Goal: Communication & Community: Answer question/provide support

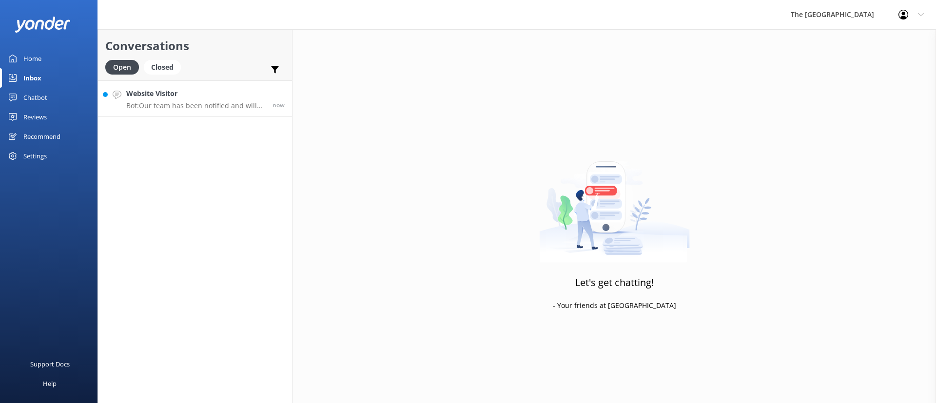
click at [194, 98] on h4 "Website Visitor" at bounding box center [195, 93] width 139 height 11
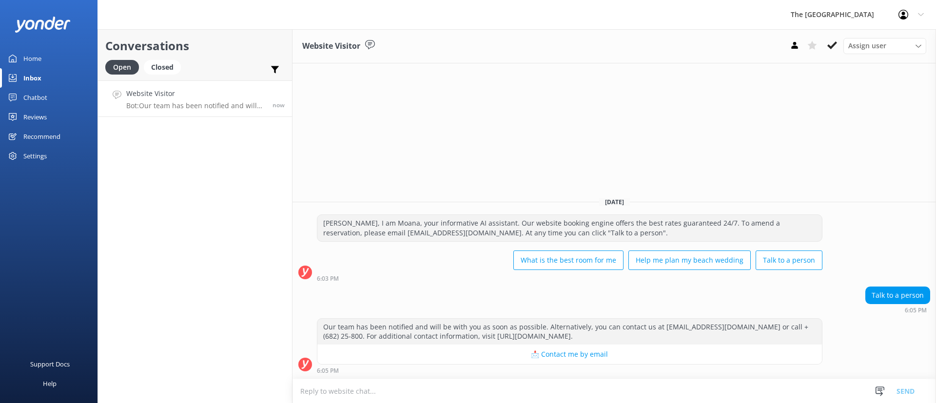
drag, startPoint x: 363, startPoint y: 356, endPoint x: 384, endPoint y: 391, distance: 41.1
click at [384, 391] on div "Website Visitor Assign user Rarotongan Tata [PERSON_NAME] Laisa [PERSON_NAME] […" at bounding box center [613, 216] width 643 height 374
click at [384, 391] on textarea at bounding box center [613, 391] width 643 height 24
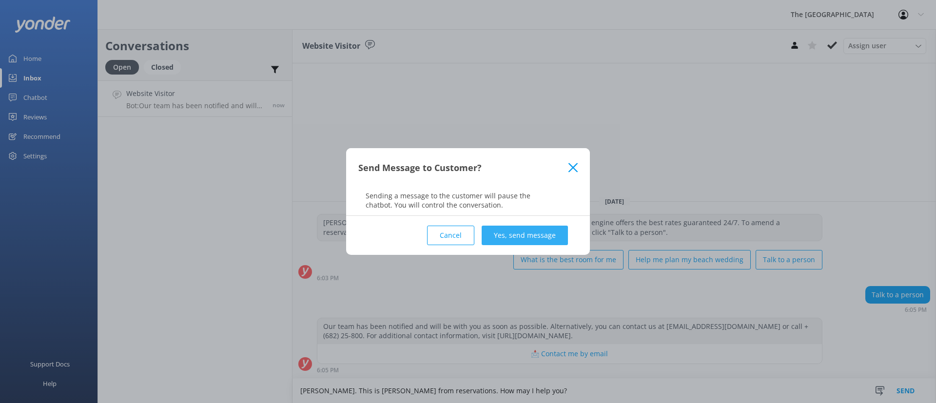
type textarea "[PERSON_NAME]. This is [PERSON_NAME] from reservations. How may I help you?"
click at [535, 229] on button "Yes, send message" at bounding box center [525, 235] width 86 height 19
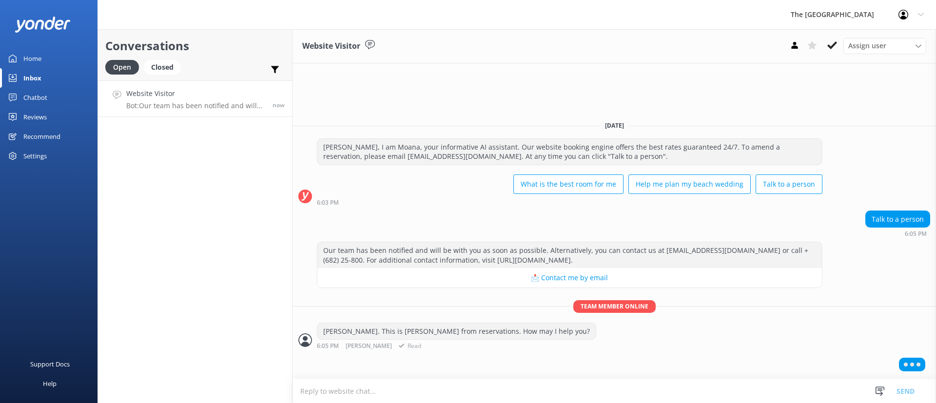
click at [587, 347] on div "[PERSON_NAME]. This is [PERSON_NAME] from reservations. How may I help you? 6:0…" at bounding box center [613, 336] width 643 height 27
click at [604, 352] on div "Our team has been notified and will be with you as soon as possible. Alternativ…" at bounding box center [613, 298] width 643 height 113
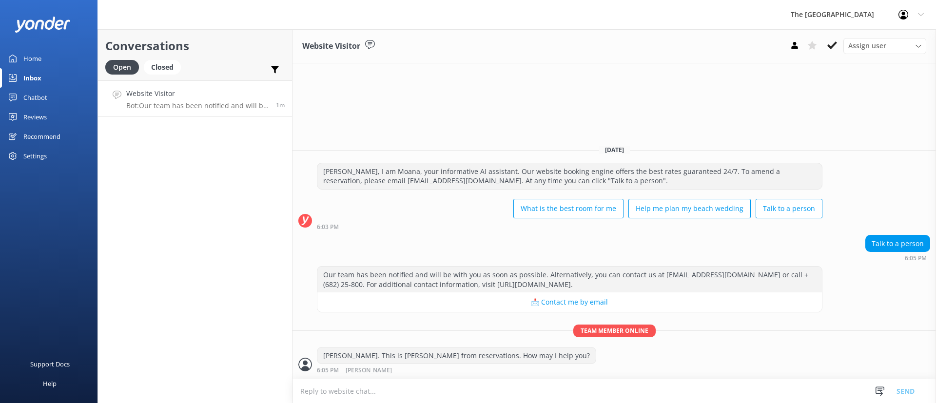
click at [373, 387] on textarea at bounding box center [613, 391] width 643 height 24
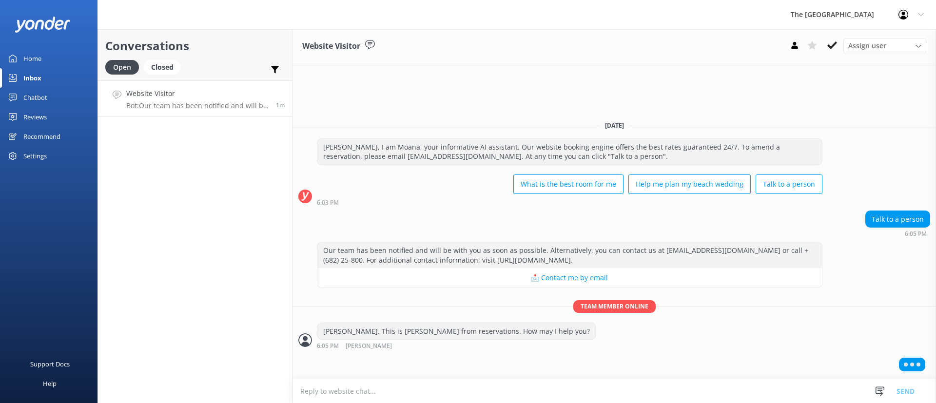
click at [549, 359] on div at bounding box center [613, 366] width 643 height 24
click at [524, 396] on textarea at bounding box center [613, 391] width 643 height 24
click at [407, 399] on textarea at bounding box center [613, 391] width 643 height 24
click at [349, 399] on textarea at bounding box center [613, 391] width 643 height 24
click at [390, 399] on textarea at bounding box center [613, 391] width 643 height 24
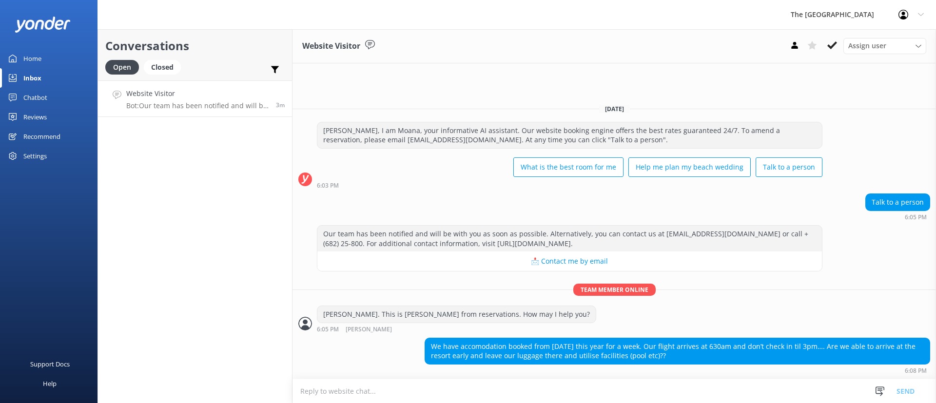
drag, startPoint x: 585, startPoint y: 354, endPoint x: 476, endPoint y: 343, distance: 109.8
click at [433, 338] on div "We have accomodation booked from [DATE] this year for a week. Our flight arrive…" at bounding box center [677, 351] width 504 height 26
copy div "We have accomodation booked from [DATE] this year for a week. Our flight arrive…"
click at [434, 386] on textarea at bounding box center [613, 391] width 643 height 24
click at [335, 386] on textarea at bounding box center [613, 391] width 643 height 24
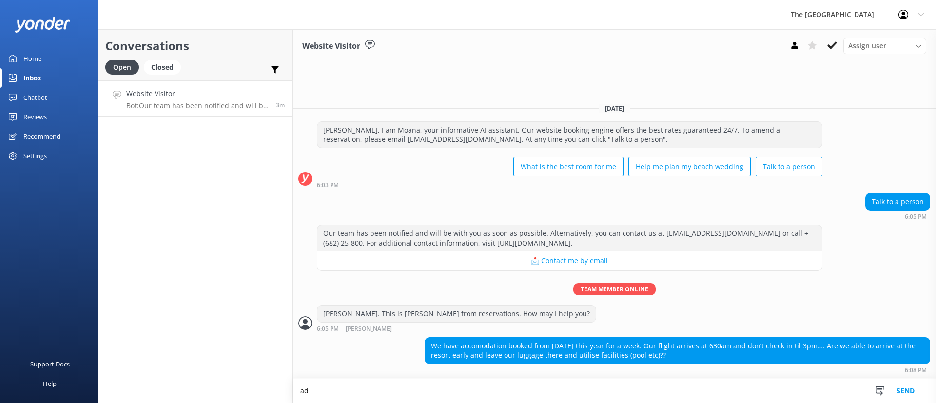
type textarea "a"
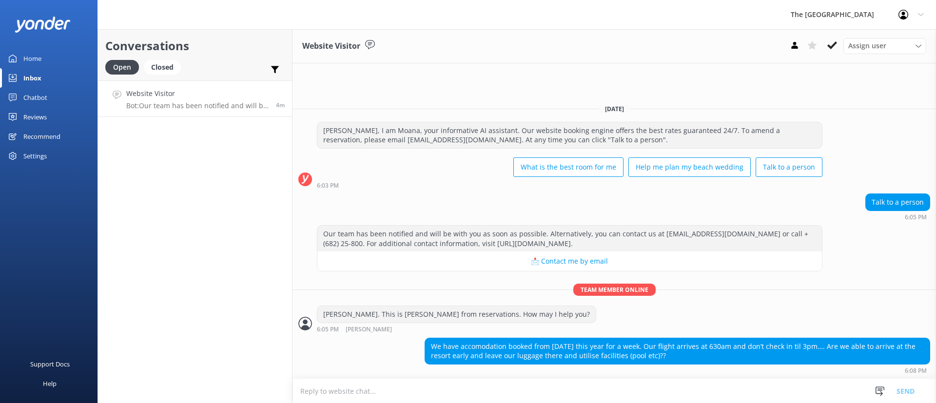
click at [338, 388] on textarea at bounding box center [613, 391] width 643 height 24
paste textarea "[PERSON_NAME], Yes, absolutely! With your 6:30am arrival, you're very welcome t…"
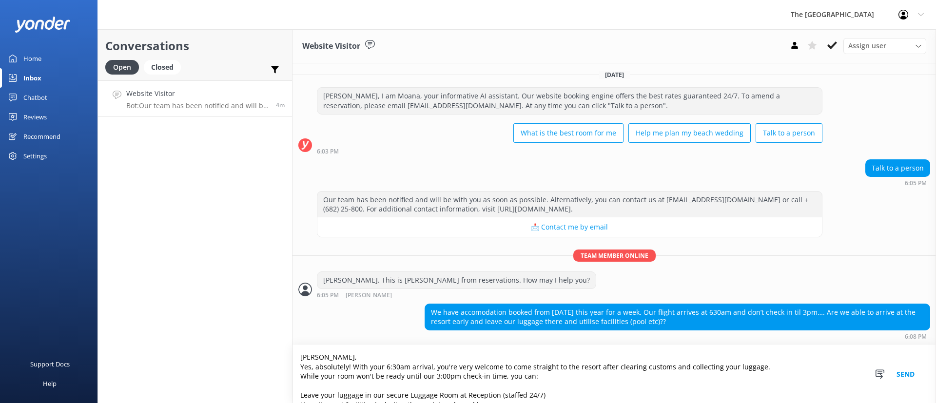
click at [348, 354] on textarea "[PERSON_NAME], Yes, absolutely! With your 6:30am arrival, you're very welcome t…" at bounding box center [613, 374] width 643 height 58
type textarea "[PERSON_NAME], Yes, absolutely! With your 6:30am arrival, you're very welcome t…"
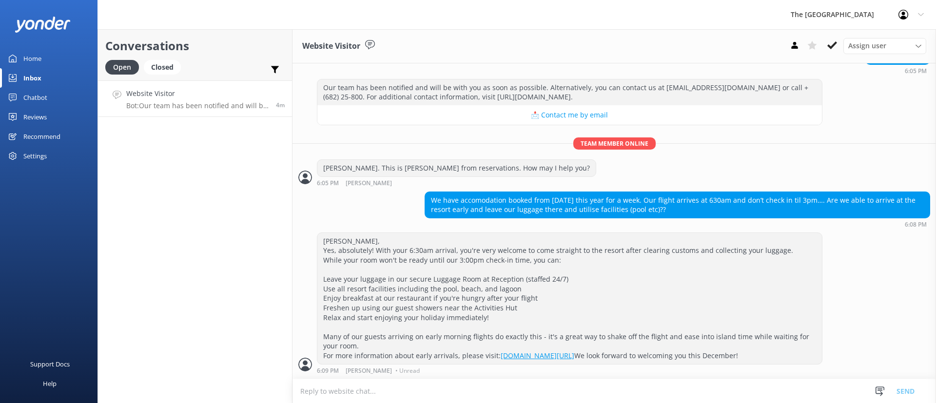
scroll to position [123, 0]
click at [409, 324] on div "[PERSON_NAME], Yes, absolutely! With your 6:30am arrival, you're very welcome t…" at bounding box center [569, 298] width 504 height 131
click at [573, 303] on div "[PERSON_NAME], Yes, absolutely! With your 6:30am arrival, you're very welcome t…" at bounding box center [569, 298] width 504 height 131
click at [745, 337] on div "[PERSON_NAME], Yes, absolutely! With your 6:30am arrival, you're very welcome t…" at bounding box center [569, 298] width 504 height 131
click at [744, 336] on div "[PERSON_NAME], Yes, absolutely! With your 6:30am arrival, you're very welcome t…" at bounding box center [569, 298] width 504 height 131
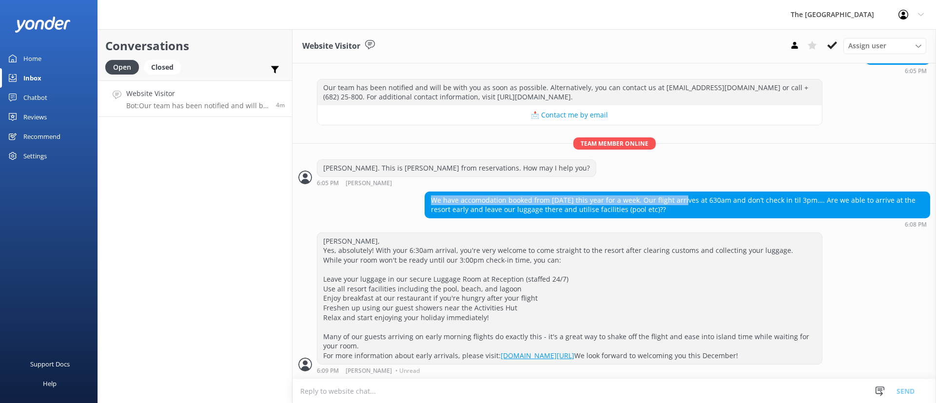
drag, startPoint x: 616, startPoint y: 183, endPoint x: 409, endPoint y: 182, distance: 206.7
click at [409, 192] on div "We have accomodation booked from [DATE] this year for a week. Our flight arrive…" at bounding box center [613, 210] width 643 height 36
drag, startPoint x: 607, startPoint y: 184, endPoint x: 612, endPoint y: 184, distance: 5.4
click at [607, 192] on div "We have accomodation booked from [DATE] this year for a week. Our flight arrive…" at bounding box center [677, 205] width 504 height 26
drag, startPoint x: 609, startPoint y: 186, endPoint x: 559, endPoint y: 185, distance: 50.2
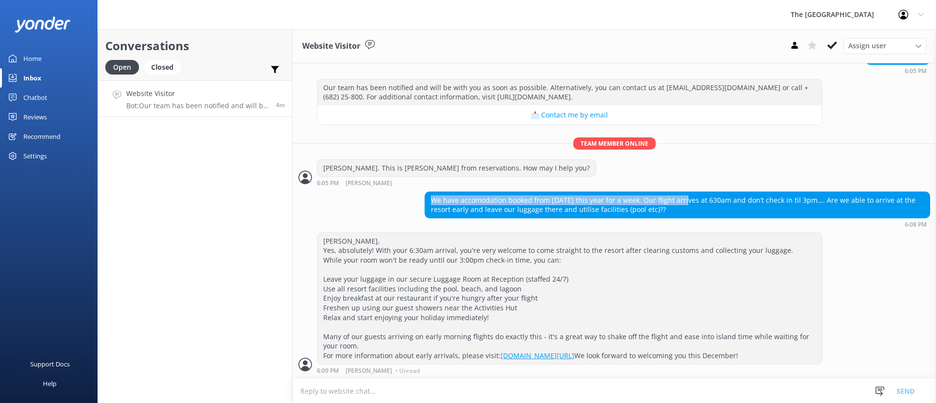
click at [564, 192] on div "We have accomodation booked from [DATE] this year for a week. Our flight arrive…" at bounding box center [677, 205] width 504 height 26
click at [720, 270] on div "[PERSON_NAME], Yes, absolutely! With your 6:30am arrival, you're very welcome t…" at bounding box center [569, 298] width 504 height 131
drag, startPoint x: 651, startPoint y: 316, endPoint x: 657, endPoint y: 271, distance: 45.8
click at [632, 301] on div "[PERSON_NAME], Yes, absolutely! With your 6:30am arrival, you're very welcome t…" at bounding box center [569, 298] width 504 height 131
click at [708, 279] on div "[PERSON_NAME], Yes, absolutely! With your 6:30am arrival, you're very welcome t…" at bounding box center [569, 298] width 504 height 131
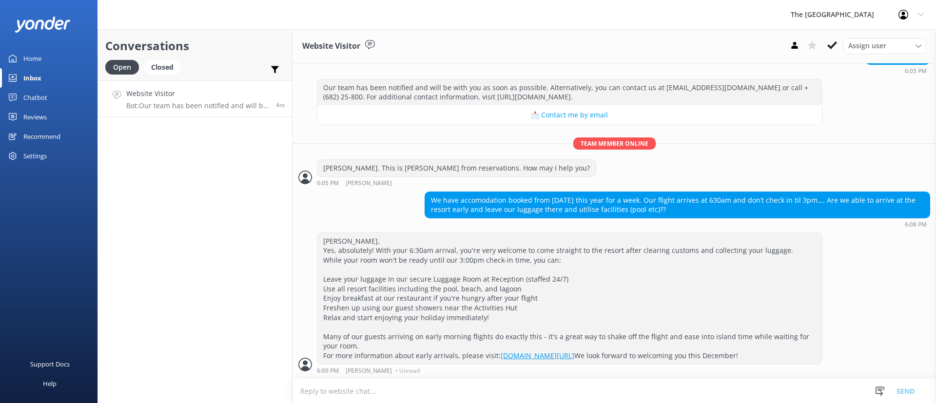
click at [708, 279] on div "[PERSON_NAME], Yes, absolutely! With your 6:30am arrival, you're very welcome t…" at bounding box center [569, 298] width 504 height 131
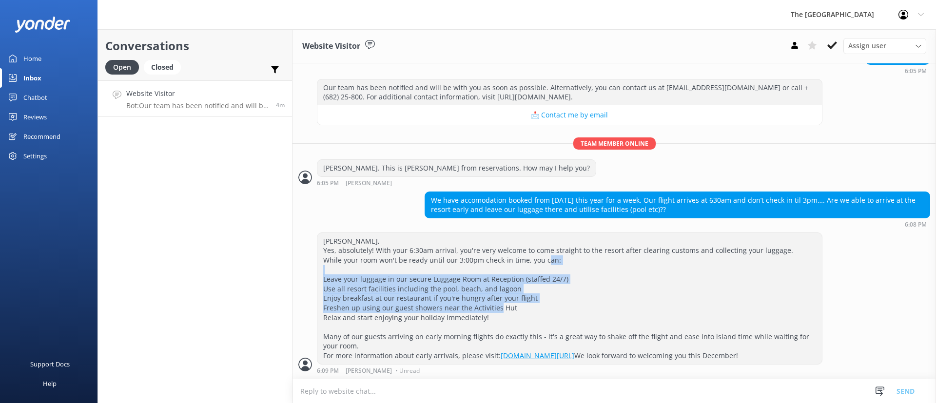
drag, startPoint x: 633, startPoint y: 261, endPoint x: 620, endPoint y: 270, distance: 15.4
click at [595, 256] on div "[PERSON_NAME], Yes, absolutely! With your 6:30am arrival, you're very welcome t…" at bounding box center [569, 298] width 504 height 131
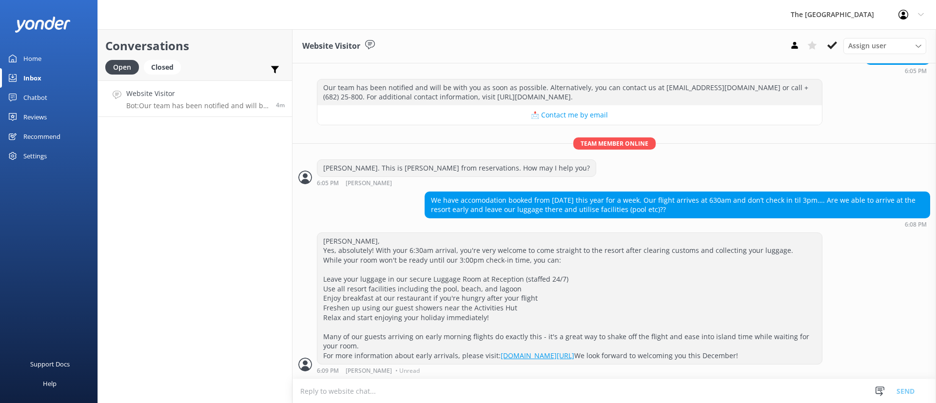
click at [743, 235] on div "[PERSON_NAME], Yes, absolutely! With your 6:30am arrival, you're very welcome t…" at bounding box center [569, 298] width 504 height 131
click at [639, 205] on div "We have accomodation booked from [DATE] this year for a week. Our flight arrive…" at bounding box center [677, 205] width 504 height 26
drag, startPoint x: 713, startPoint y: 206, endPoint x: 522, endPoint y: 181, distance: 192.7
click at [526, 192] on div "We have accomodation booked from [DATE] this year for a week. Our flight arrive…" at bounding box center [677, 205] width 504 height 26
click at [673, 199] on div "We have accomodation booked from [DATE] this year for a week. Our flight arrive…" at bounding box center [677, 205] width 504 height 26
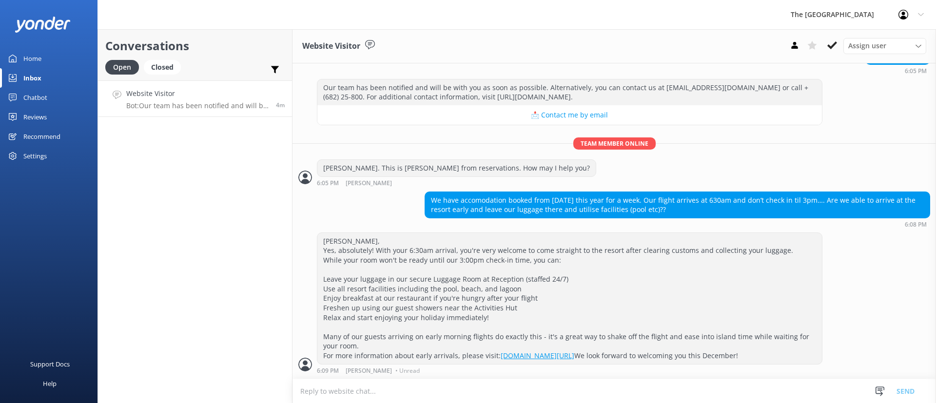
click at [765, 193] on div "We have accomodation booked from [DATE] this year for a week. Our flight arrive…" at bounding box center [677, 205] width 504 height 26
click at [188, 103] on p "Bot: All resort facilities, amenities, and services, including the restaurant a…" at bounding box center [195, 105] width 139 height 9
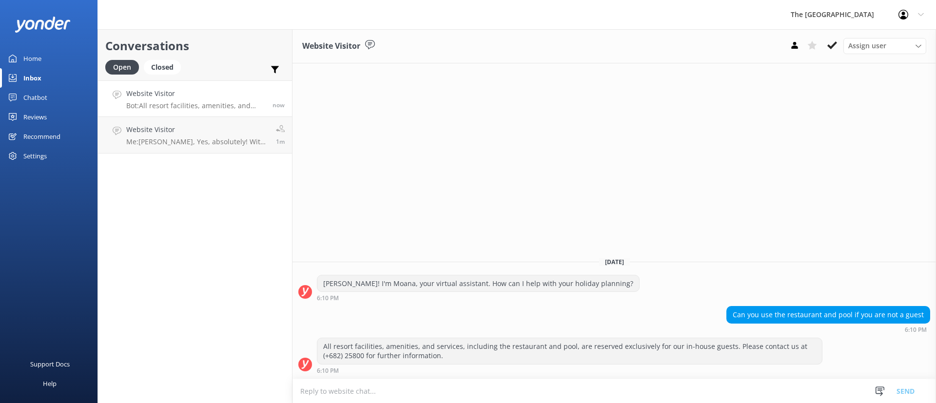
click at [731, 258] on div "[DATE]" at bounding box center [613, 261] width 643 height 11
click at [613, 319] on div "Can you use the restaurant and pool if you are not a guest 6:10 PM" at bounding box center [613, 319] width 643 height 27
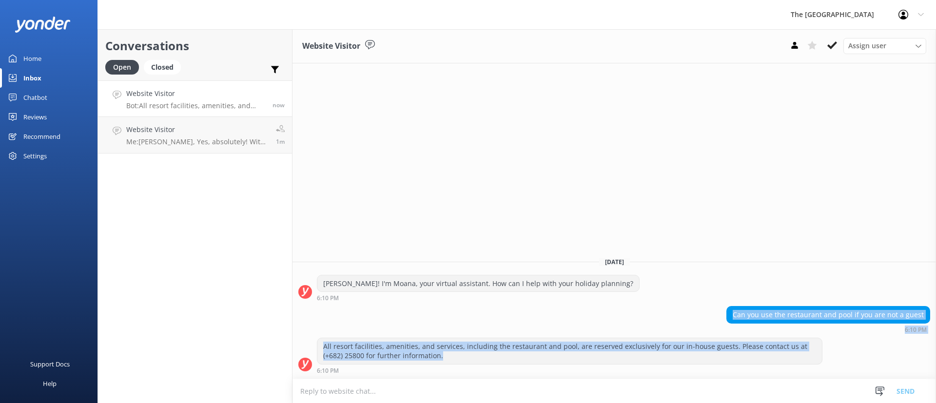
drag, startPoint x: 519, startPoint y: 335, endPoint x: 467, endPoint y: 323, distance: 53.7
click at [434, 312] on div "[DATE] [PERSON_NAME]! I'm Moana, your virtual assistant. How can I help with yo…" at bounding box center [613, 314] width 643 height 130
click at [482, 312] on div "Can you use the restaurant and pool if you are not a guest 6:10 PM" at bounding box center [613, 319] width 643 height 27
drag, startPoint x: 561, startPoint y: 355, endPoint x: 461, endPoint y: 326, distance: 104.1
click at [466, 329] on div "[DATE] [PERSON_NAME]! I'm Moana, your virtual assistant. How can I help with yo…" at bounding box center [613, 314] width 643 height 130
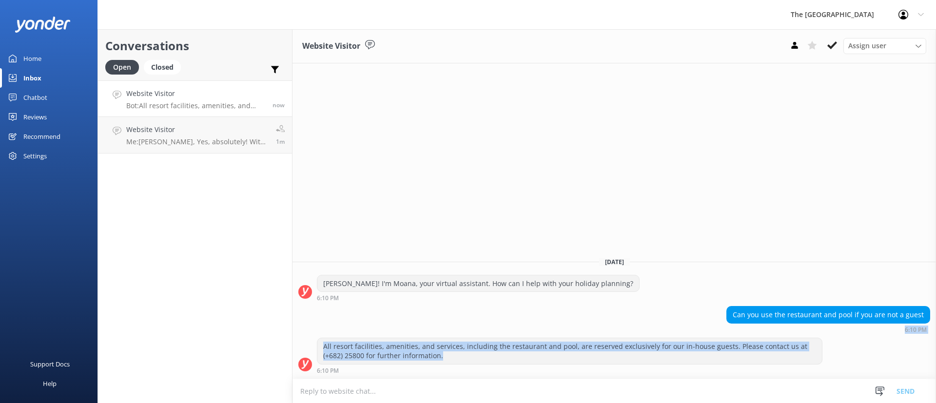
click at [490, 325] on div "Can you use the restaurant and pool if you are not a guest 6:10 PM" at bounding box center [613, 319] width 643 height 27
click at [415, 323] on div "[DATE] [PERSON_NAME]! I'm Moana, your virtual assistant. How can I help with yo…" at bounding box center [613, 314] width 643 height 130
click at [455, 334] on div "Can you use the restaurant and pool if you are not a guest 6:10 PM" at bounding box center [613, 322] width 643 height 32
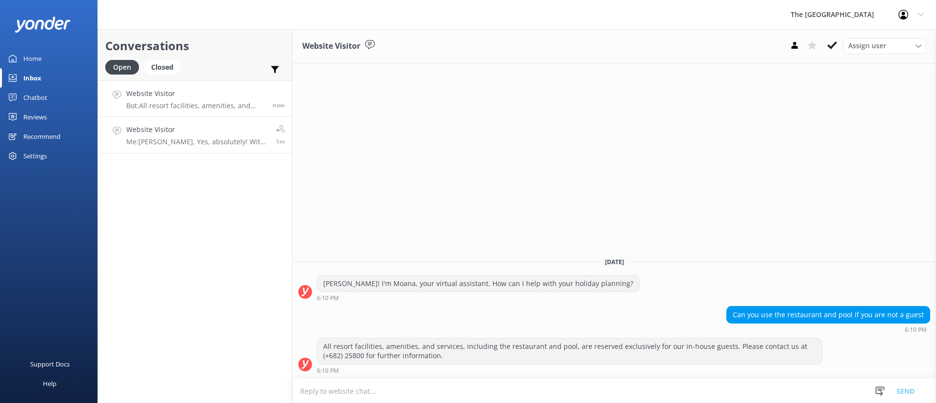
click at [204, 145] on p "Me: [PERSON_NAME], Yes, absolutely! With your 6:30am arrival, you're very welco…" at bounding box center [197, 141] width 142 height 9
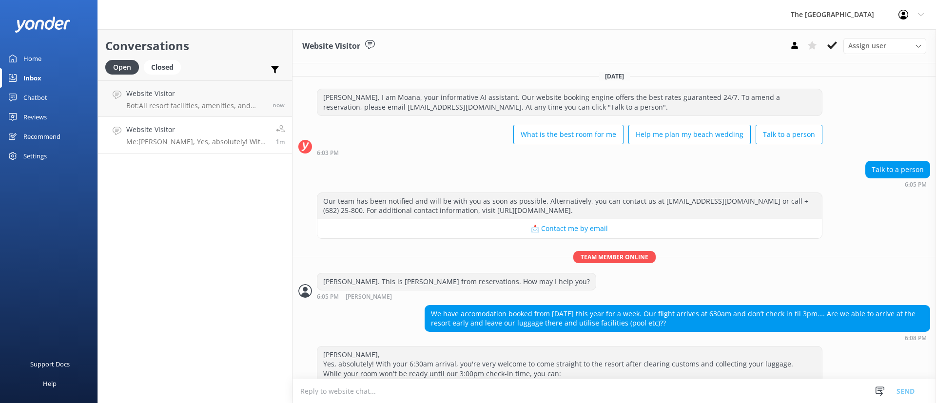
scroll to position [123, 0]
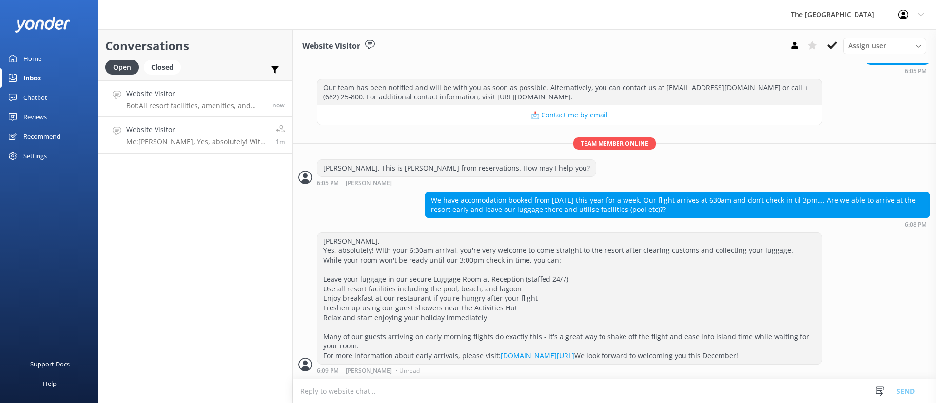
click at [232, 102] on p "Bot: All resort facilities, amenities, and services, including the restaurant a…" at bounding box center [195, 105] width 139 height 9
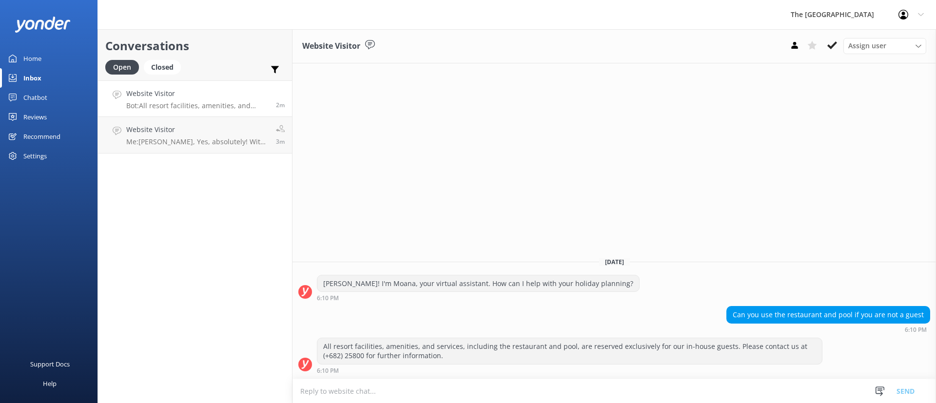
click at [197, 102] on p "Bot: All resort facilities, amenities, and services, including the restaurant a…" at bounding box center [197, 105] width 142 height 9
click at [212, 144] on p "Me: [PERSON_NAME], Yes, absolutely! With your 6:30am arrival, you're very welco…" at bounding box center [197, 141] width 142 height 9
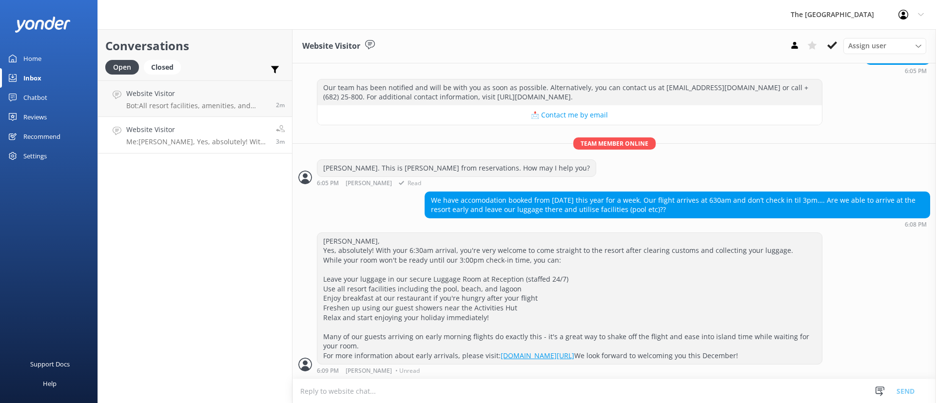
scroll to position [123, 0]
click at [181, 86] on link "Website Visitor Bot: Surfing on Rarotonga is available, but caution is advised …" at bounding box center [195, 98] width 194 height 37
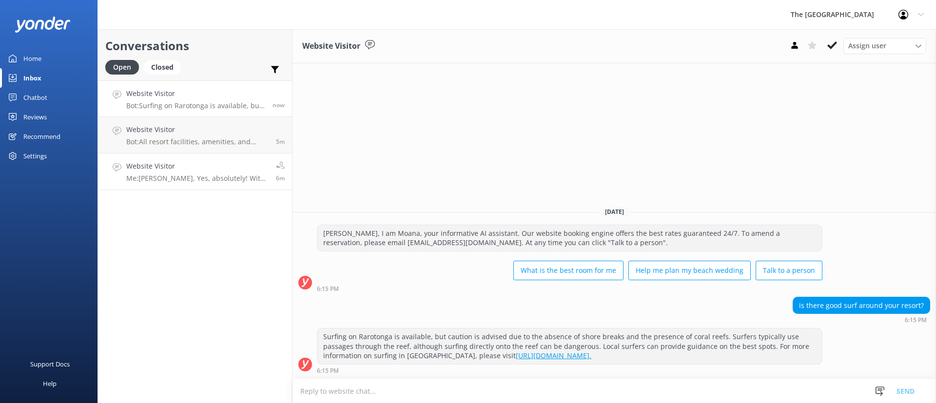
click at [244, 170] on h4 "Website Visitor" at bounding box center [197, 166] width 142 height 11
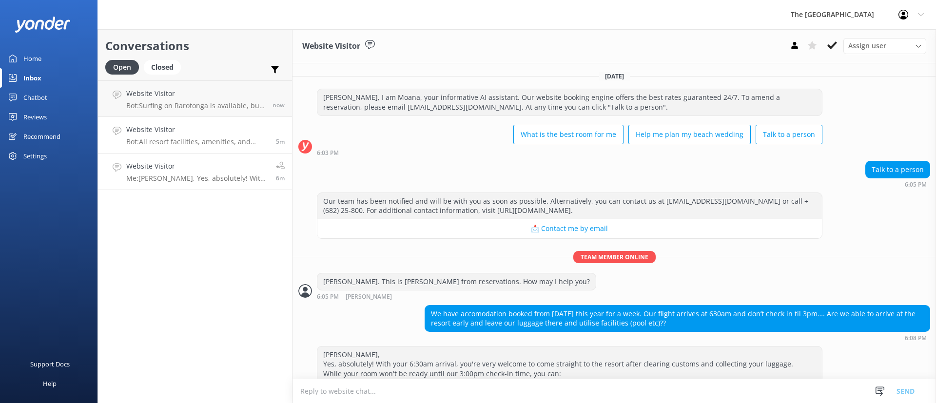
scroll to position [99, 0]
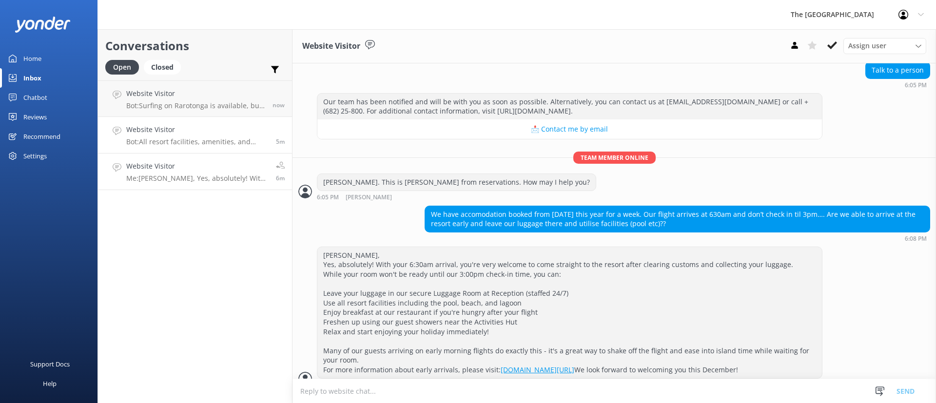
click at [226, 124] on h4 "Website Visitor" at bounding box center [197, 129] width 142 height 11
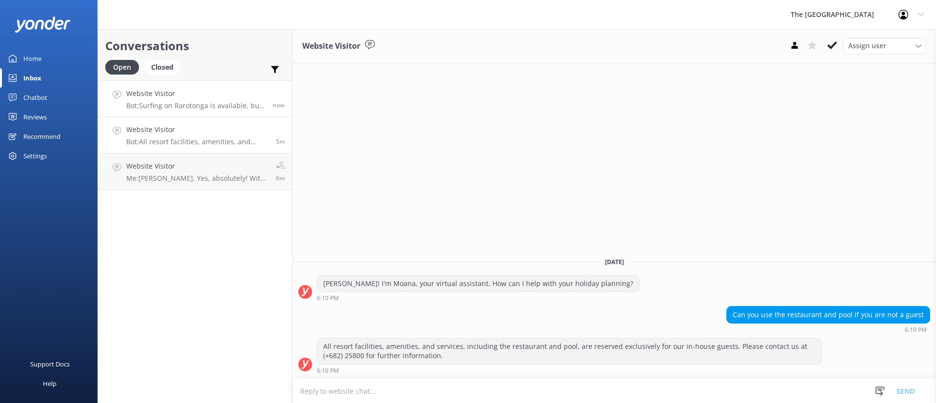
click at [211, 85] on link "Website Visitor Bot: Surfing on Rarotonga is available, but caution is advised …" at bounding box center [195, 98] width 194 height 37
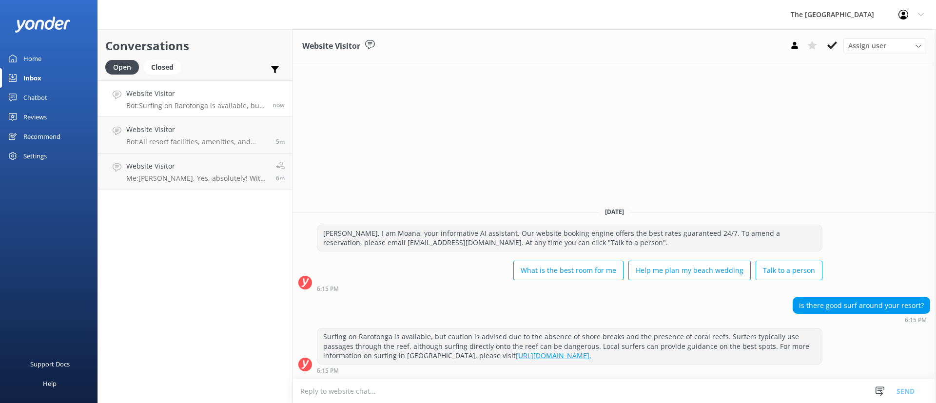
click at [214, 97] on h4 "Website Visitor" at bounding box center [195, 93] width 139 height 11
